Goal: Information Seeking & Learning: Learn about a topic

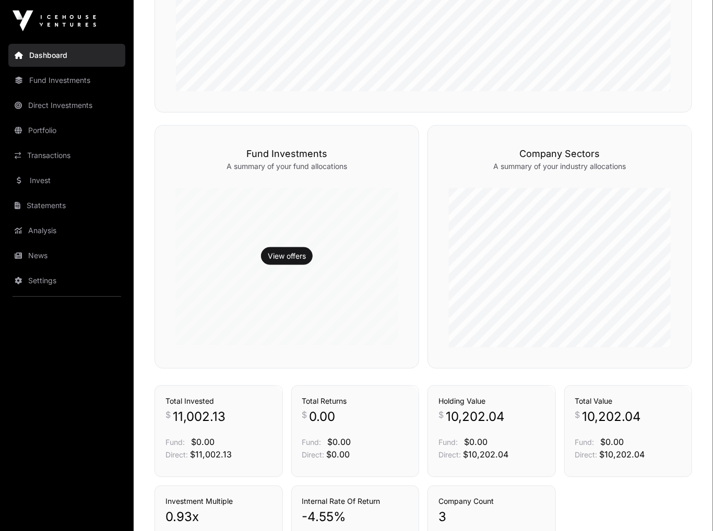
scroll to position [372, 0]
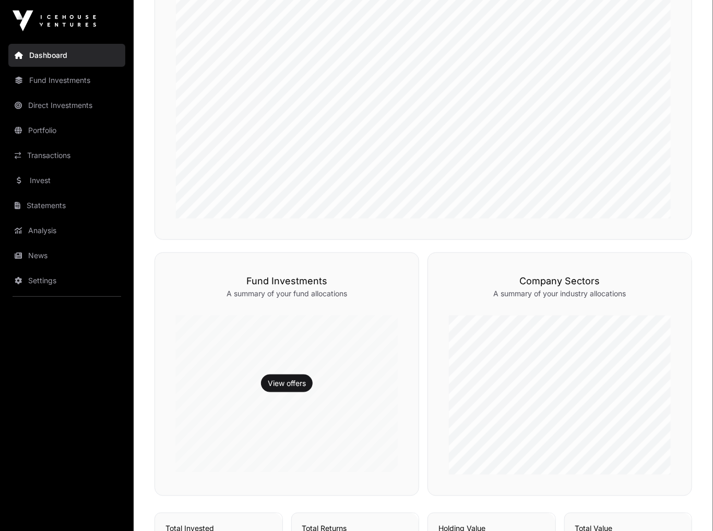
click at [71, 108] on link "Direct Investments" at bounding box center [66, 105] width 117 height 23
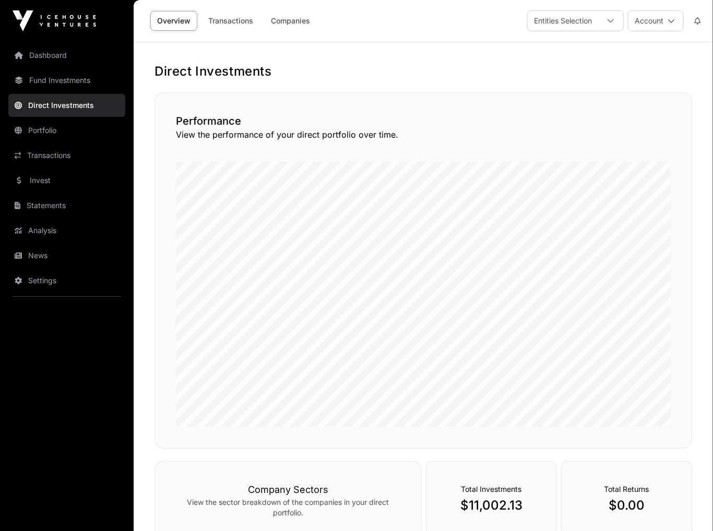
click at [49, 133] on link "Portfolio" at bounding box center [66, 130] width 117 height 23
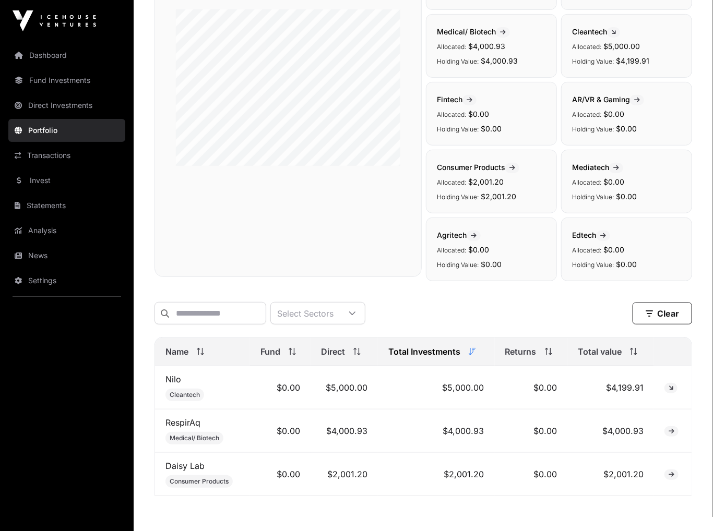
scroll to position [203, 0]
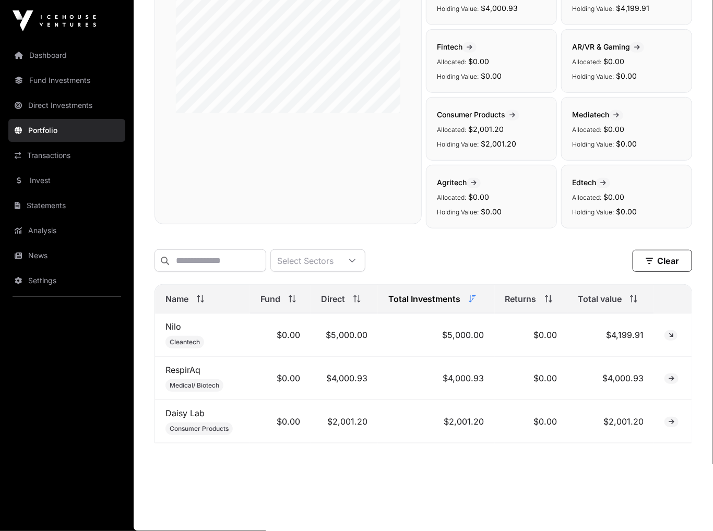
click at [673, 332] on span at bounding box center [670, 335] width 13 height 10
click at [673, 337] on icon at bounding box center [671, 335] width 5 height 6
click at [588, 332] on td "$4,199.91" at bounding box center [610, 335] width 87 height 43
click at [671, 337] on icon at bounding box center [671, 335] width 5 height 6
click at [175, 330] on link "Nilo" at bounding box center [173, 327] width 16 height 10
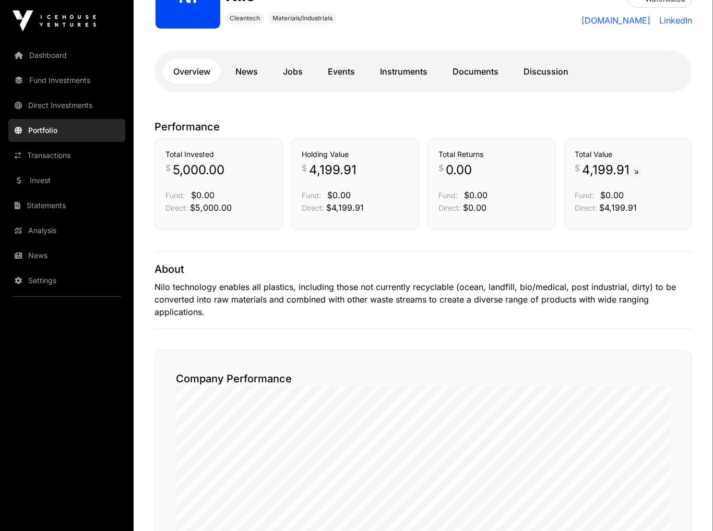
scroll to position [69, 0]
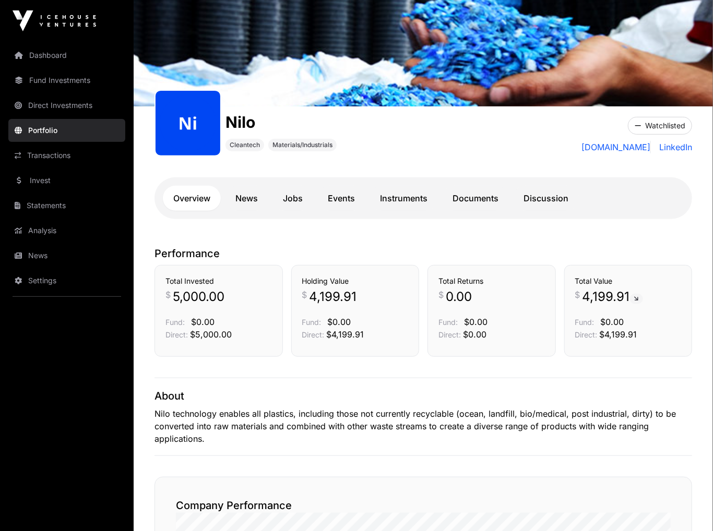
click at [411, 201] on link "Instruments" at bounding box center [404, 198] width 68 height 25
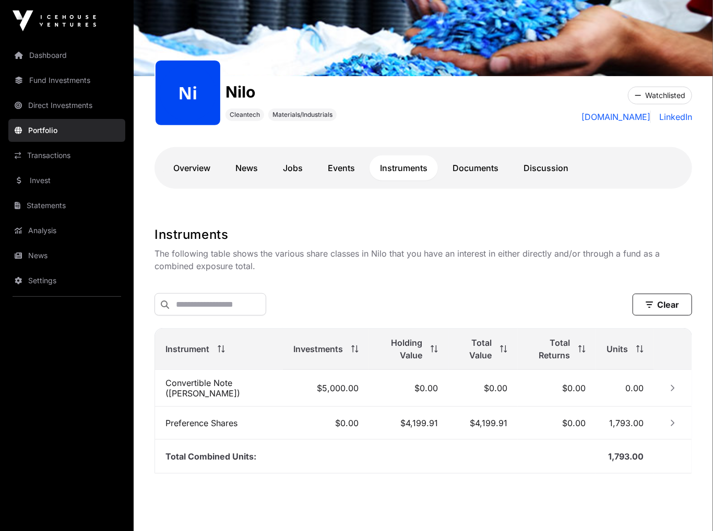
scroll to position [129, 0]
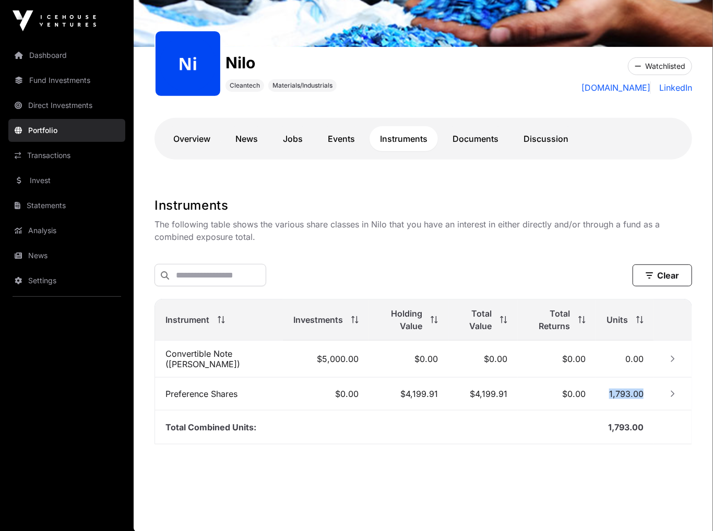
drag, startPoint x: 612, startPoint y: 393, endPoint x: 644, endPoint y: 390, distance: 32.5
click at [644, 390] on td "1,793.00" at bounding box center [625, 394] width 58 height 33
click at [674, 395] on icon "Row Collapsed" at bounding box center [673, 394] width 4 height 6
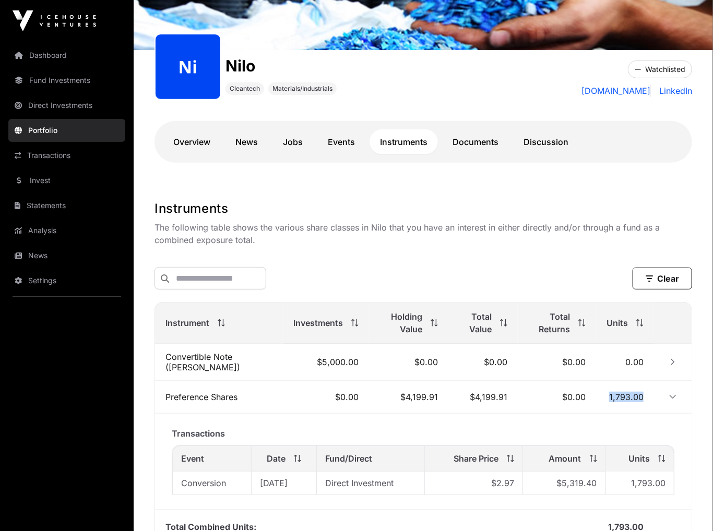
scroll to position [15, 0]
